Goal: Information Seeking & Learning: Find specific fact

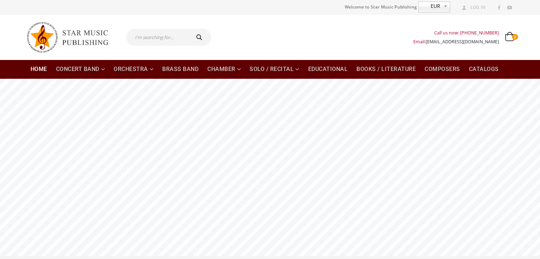
click at [169, 39] on input "text" at bounding box center [157, 37] width 63 height 17
type input "antiphonal"
click at [189, 29] on button "submit" at bounding box center [200, 37] width 23 height 17
type input "antiphonal"
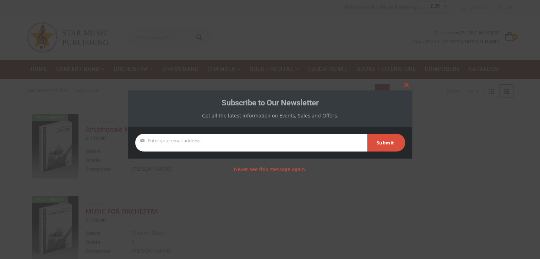
click at [404, 85] on span at bounding box center [406, 85] width 11 height 4
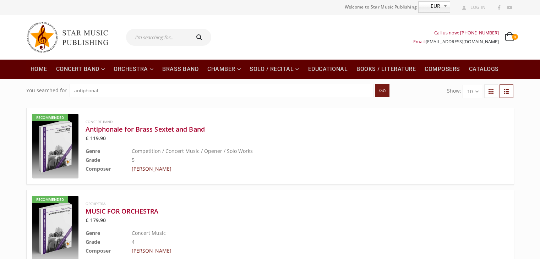
drag, startPoint x: 0, startPoint y: 0, endPoint x: 18, endPoint y: 139, distance: 140.6
click at [18, 139] on div "You searched for antiphonal Go Show: 10 20 30 Recommended Concert Band Antiphon…" at bounding box center [270, 182] width 540 height 207
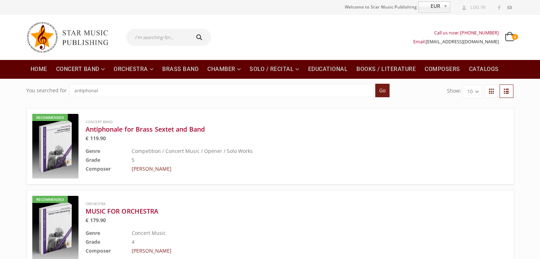
click at [156, 37] on input "text" at bounding box center [157, 37] width 63 height 17
type input "nelhybel"
click at [189, 29] on button "submit" at bounding box center [200, 37] width 23 height 17
type input "nelhybel"
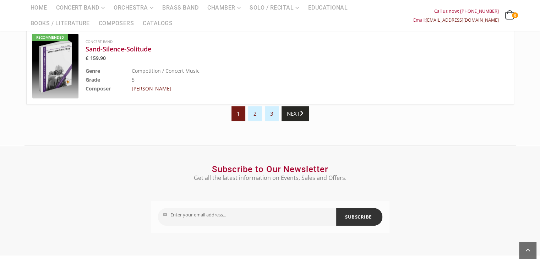
scroll to position [816, 0]
click at [254, 115] on link "2" at bounding box center [255, 113] width 14 height 15
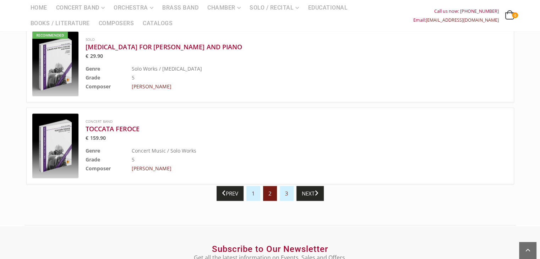
scroll to position [745, 0]
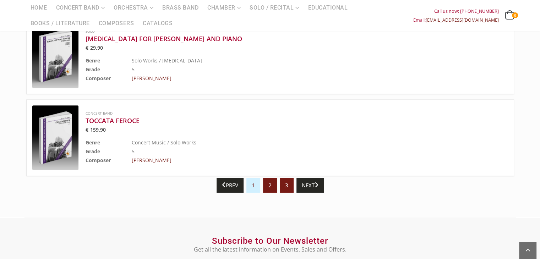
click at [286, 181] on link "3" at bounding box center [287, 185] width 14 height 15
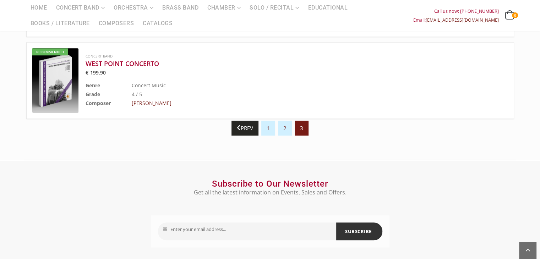
scroll to position [568, 0]
